Goal: Find specific page/section: Find specific page/section

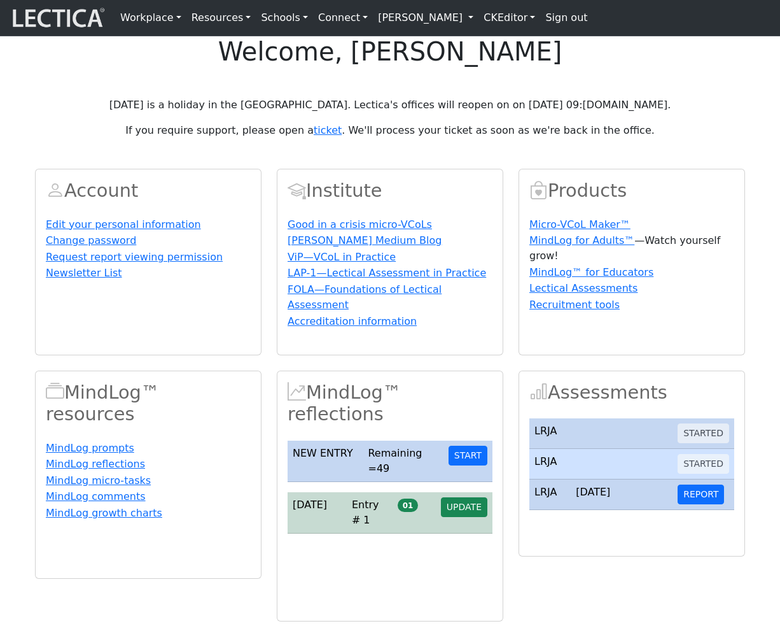
click at [427, 15] on link "[PERSON_NAME]" at bounding box center [426, 17] width 106 height 25
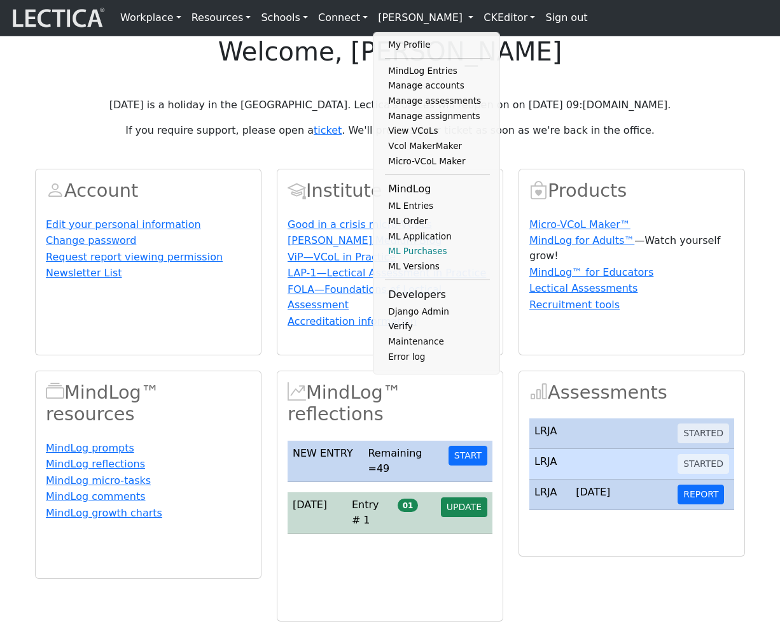
click at [407, 259] on link "ML Purchases" at bounding box center [437, 251] width 105 height 15
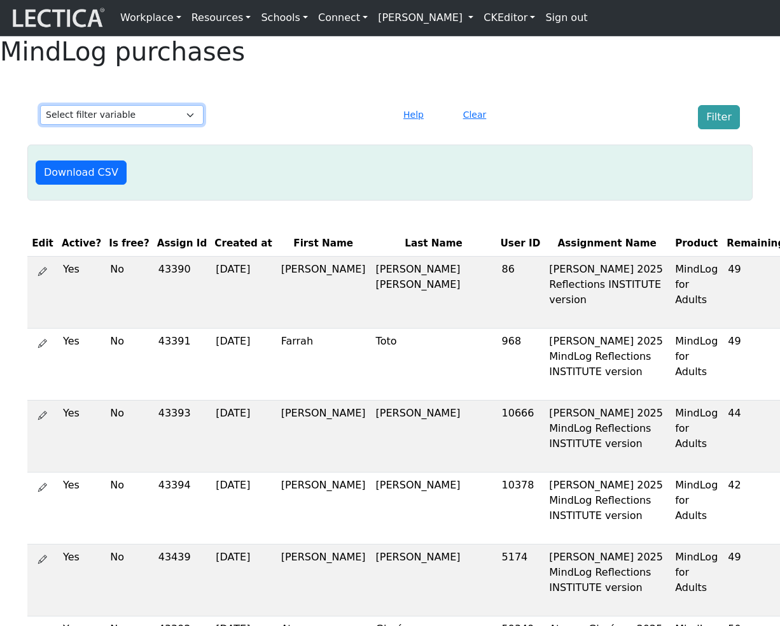
select select "first_name"
click option "First Name" at bounding box center [0, 0] width 0 height 0
select select
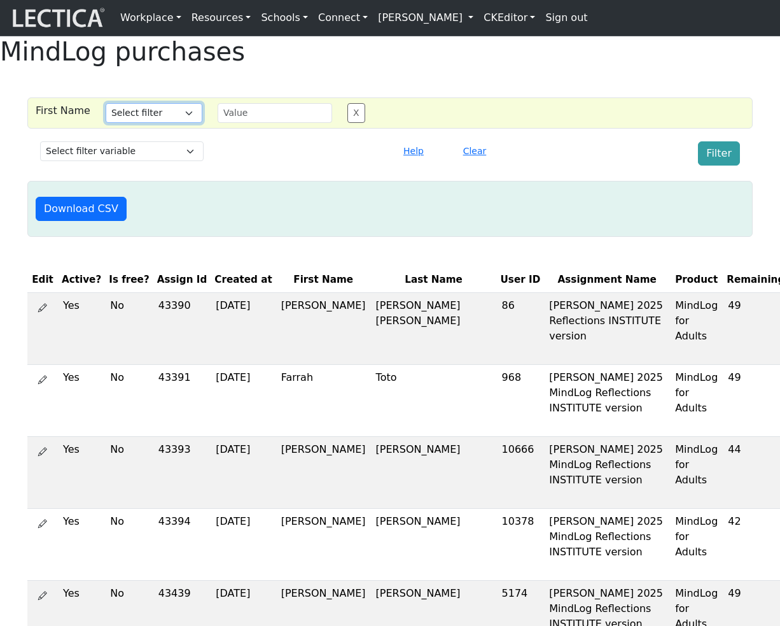
select select "icontains"
click option "Contains" at bounding box center [0, 0] width 0 height 0
click at [257, 123] on input "text" at bounding box center [275, 113] width 115 height 20
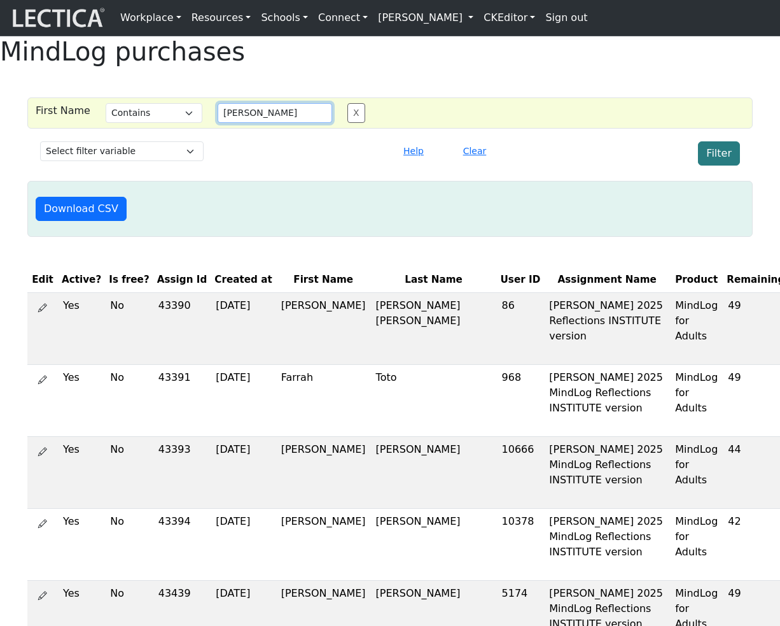
type input "alessandro"
click at [722, 165] on button "Filter" at bounding box center [719, 153] width 42 height 24
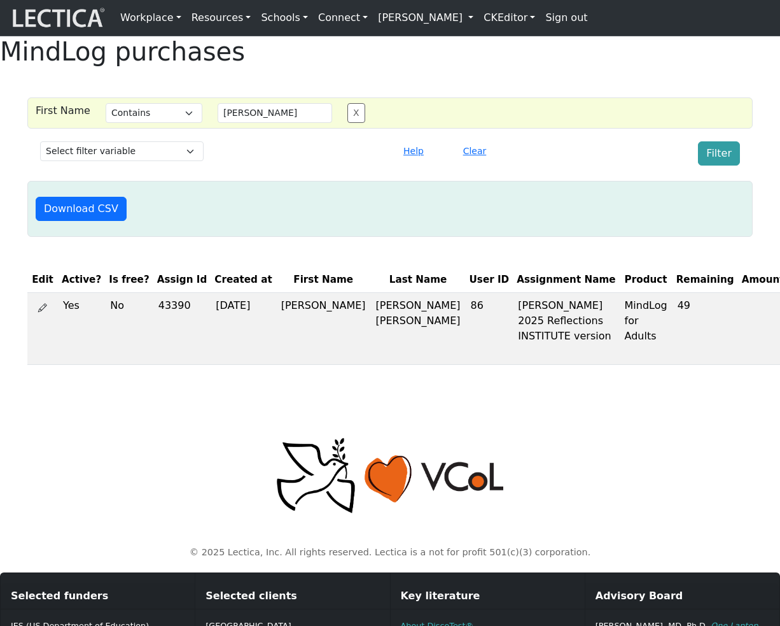
click at [349, 123] on button "X" at bounding box center [357, 113] width 18 height 20
